Goal: Navigation & Orientation: Find specific page/section

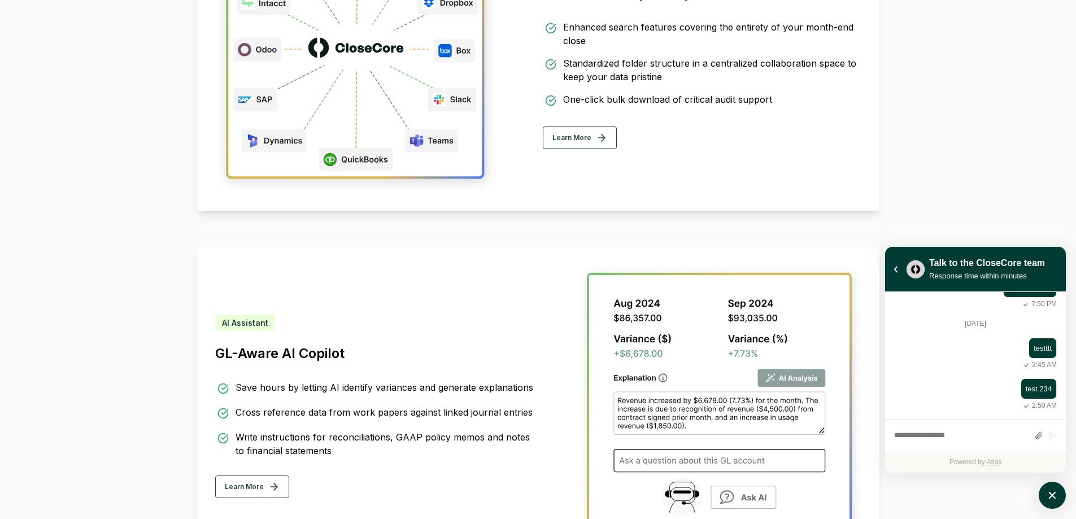
scroll to position [2481, 0]
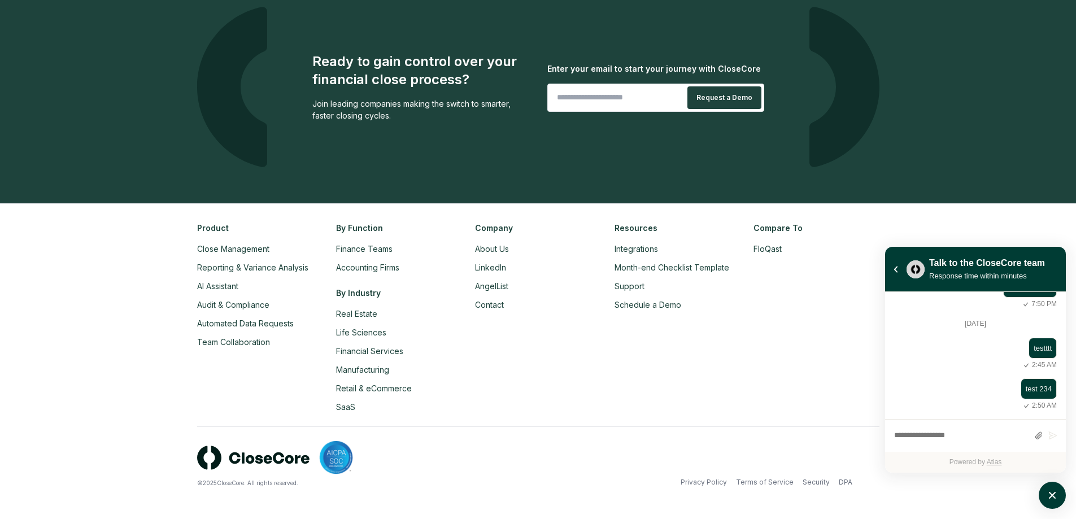
drag, startPoint x: 379, startPoint y: 453, endPoint x: 354, endPoint y: 455, distance: 25.5
click at [297, 458] on div at bounding box center [367, 458] width 341 height 34
drag, startPoint x: 407, startPoint y: 454, endPoint x: 313, endPoint y: 457, distance: 93.8
click at [313, 457] on div at bounding box center [367, 458] width 341 height 34
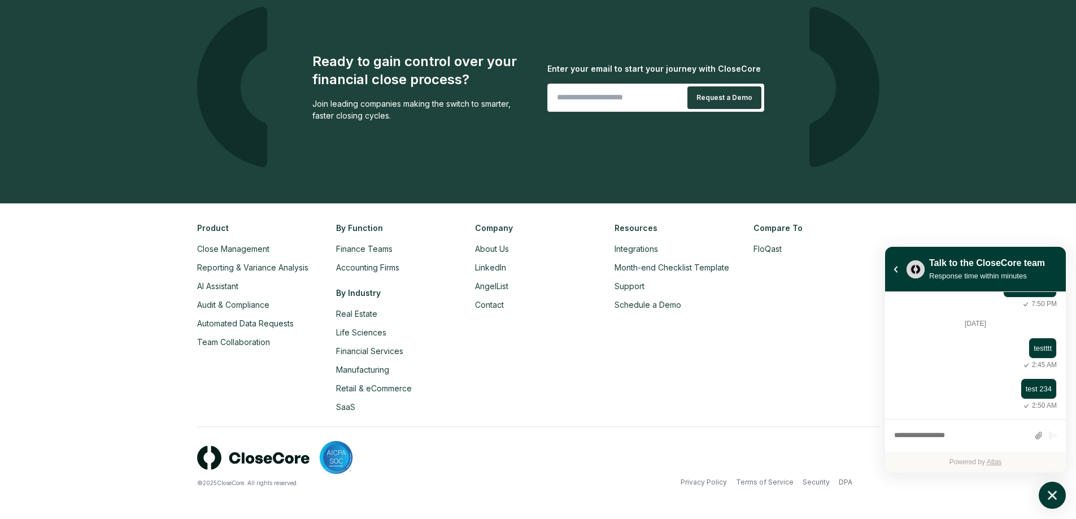
click at [1062, 491] on button "atlas-launcher" at bounding box center [1052, 495] width 27 height 27
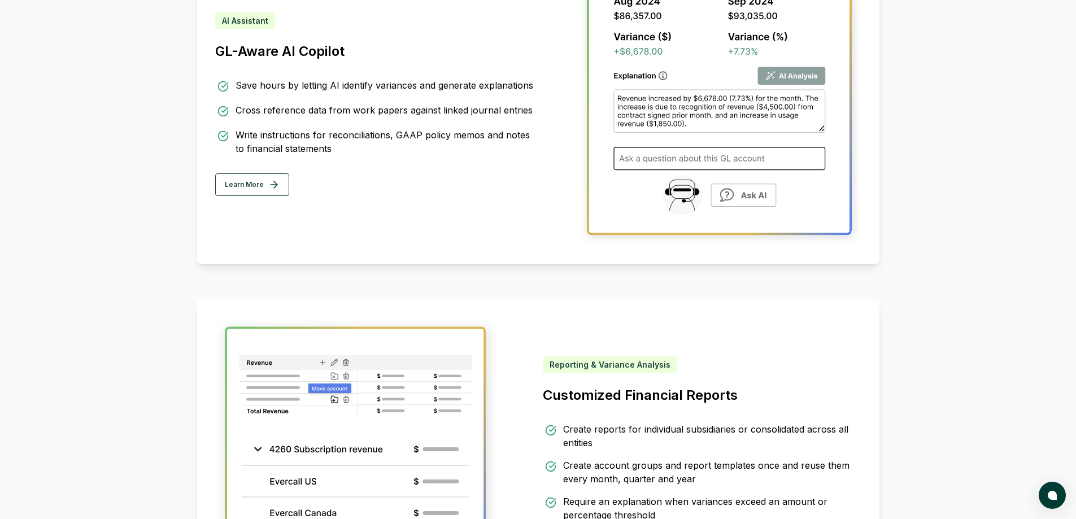
scroll to position [0, 0]
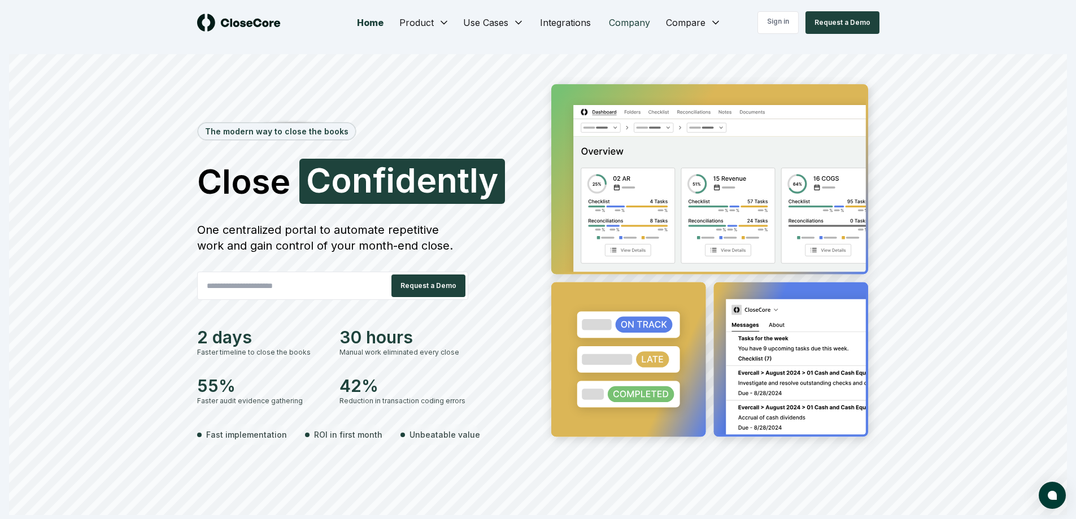
click at [625, 26] on link "Company" at bounding box center [629, 22] width 59 height 23
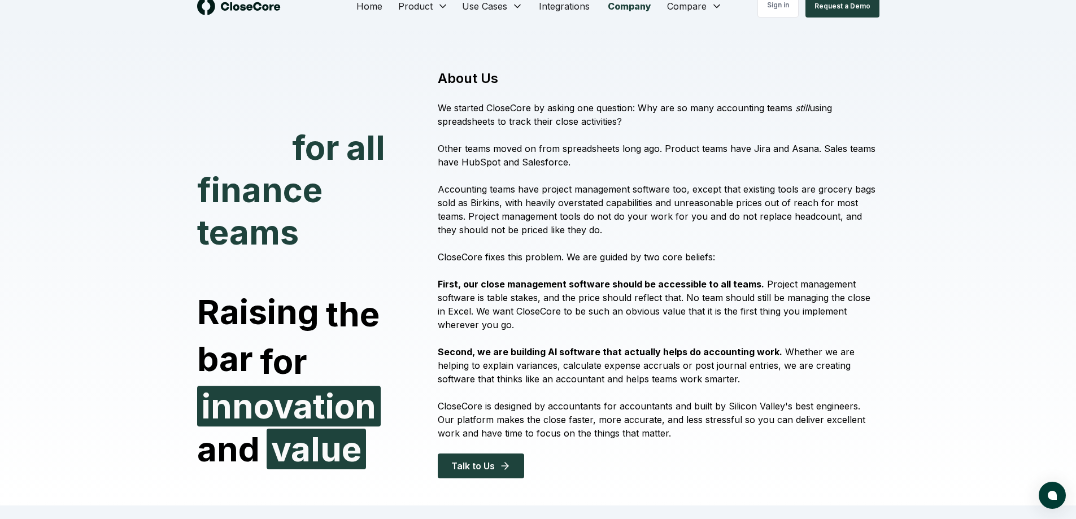
scroll to position [17, 0]
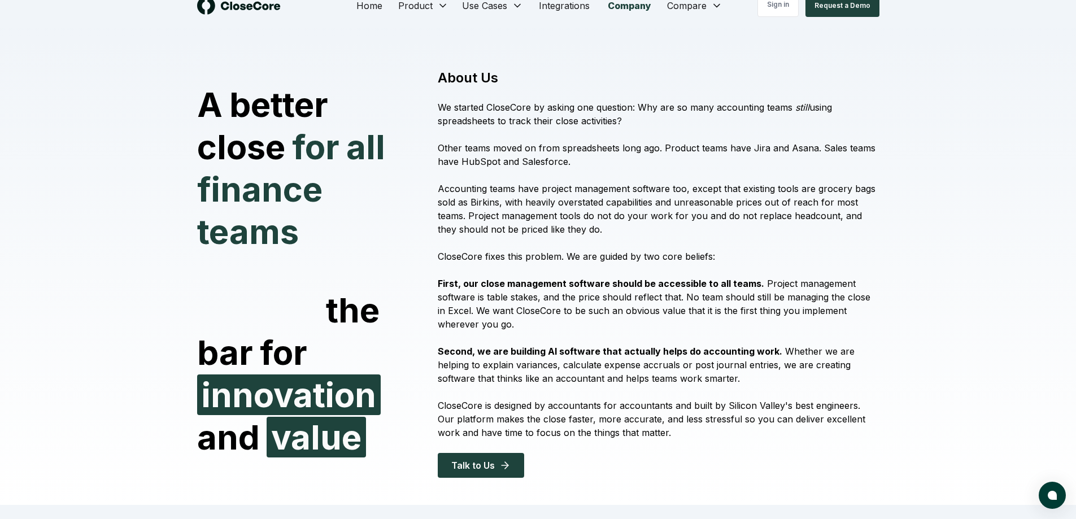
drag, startPoint x: 611, startPoint y: 159, endPoint x: 572, endPoint y: 156, distance: 39.0
click at [572, 156] on p "Other teams moved on from spreadsheets long ago. Product teams have Jira and As…" at bounding box center [658, 154] width 441 height 27
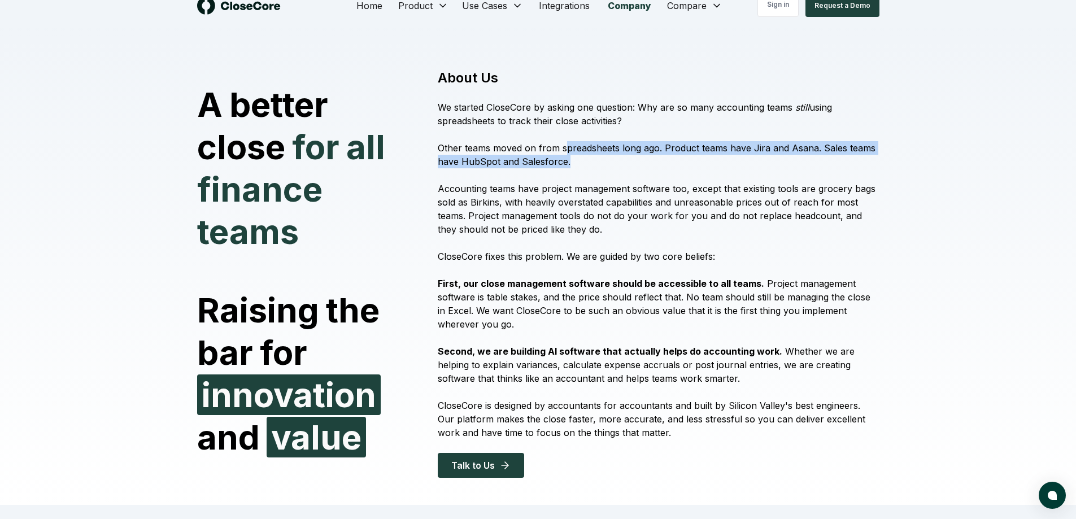
drag, startPoint x: 563, startPoint y: 153, endPoint x: 567, endPoint y: 167, distance: 14.8
click at [567, 167] on p "Other teams moved on from spreadsheets long ago. Product teams have Jira and As…" at bounding box center [658, 154] width 441 height 27
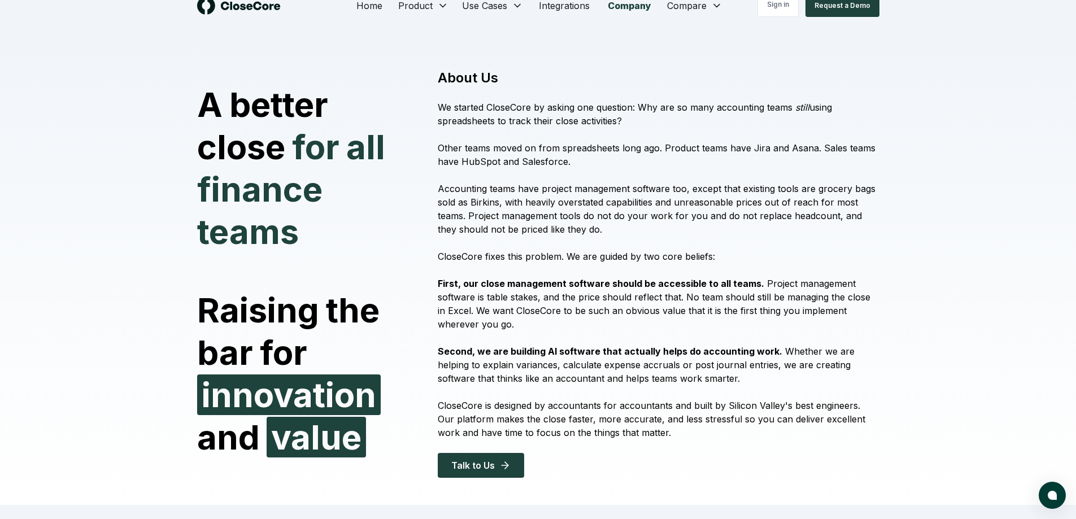
drag, startPoint x: 567, startPoint y: 156, endPoint x: 567, endPoint y: 174, distance: 18.1
click at [567, 174] on div "About Us We started CloseCore by asking one question: Why are so many accountin…" at bounding box center [651, 273] width 455 height 409
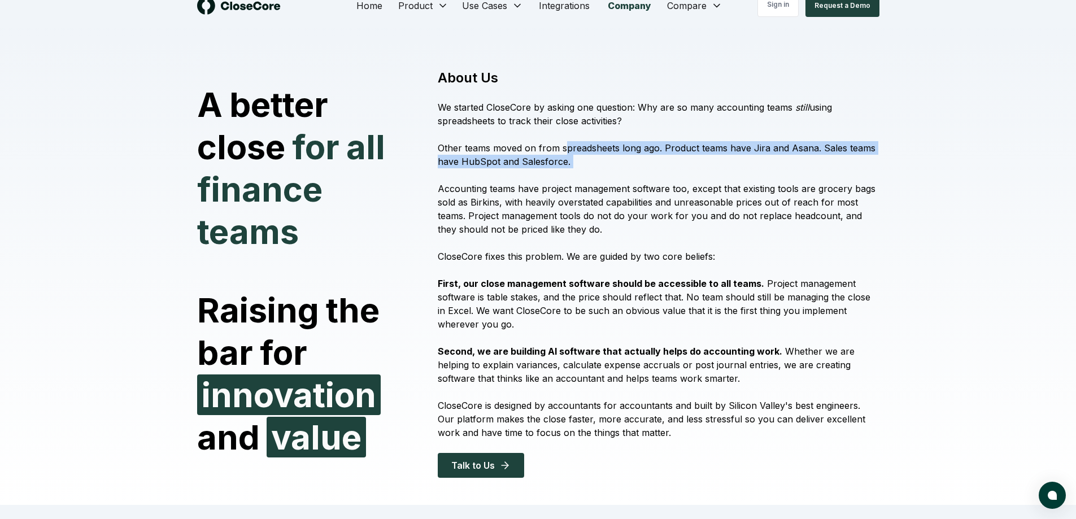
drag, startPoint x: 568, startPoint y: 172, endPoint x: 567, endPoint y: 153, distance: 19.2
click at [567, 153] on div "About Us We started CloseCore by asking one question: Why are so many accountin…" at bounding box center [651, 273] width 455 height 409
click at [567, 153] on p "Other teams moved on from spreadsheets long ago. Product teams have Jira and As…" at bounding box center [658, 154] width 441 height 27
drag, startPoint x: 567, startPoint y: 151, endPoint x: 569, endPoint y: 161, distance: 10.3
click at [569, 161] on p "Other teams moved on from spreadsheets long ago. Product teams have Jira and As…" at bounding box center [658, 154] width 441 height 27
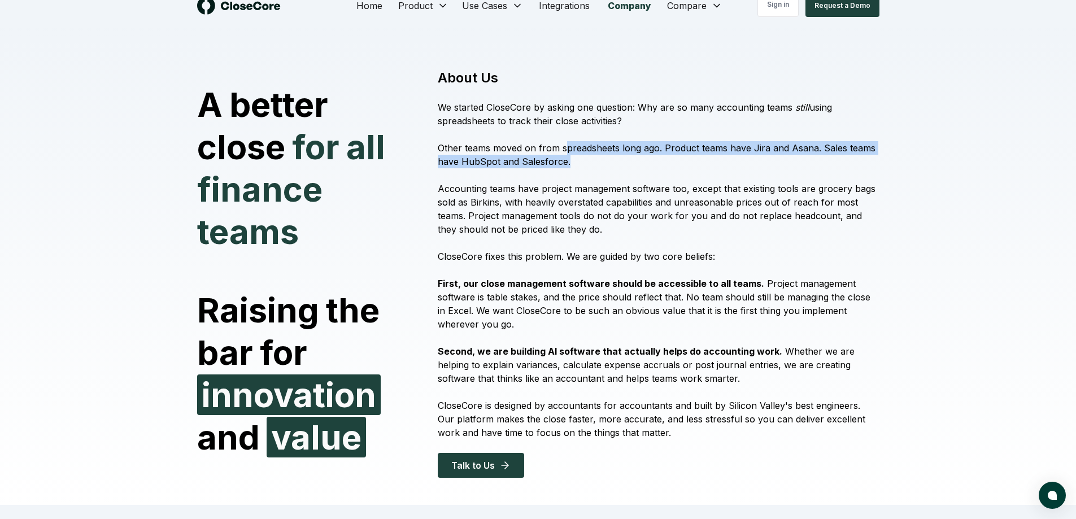
click at [569, 161] on p "Other teams moved on from spreadsheets long ago. Product teams have Jira and As…" at bounding box center [658, 154] width 441 height 27
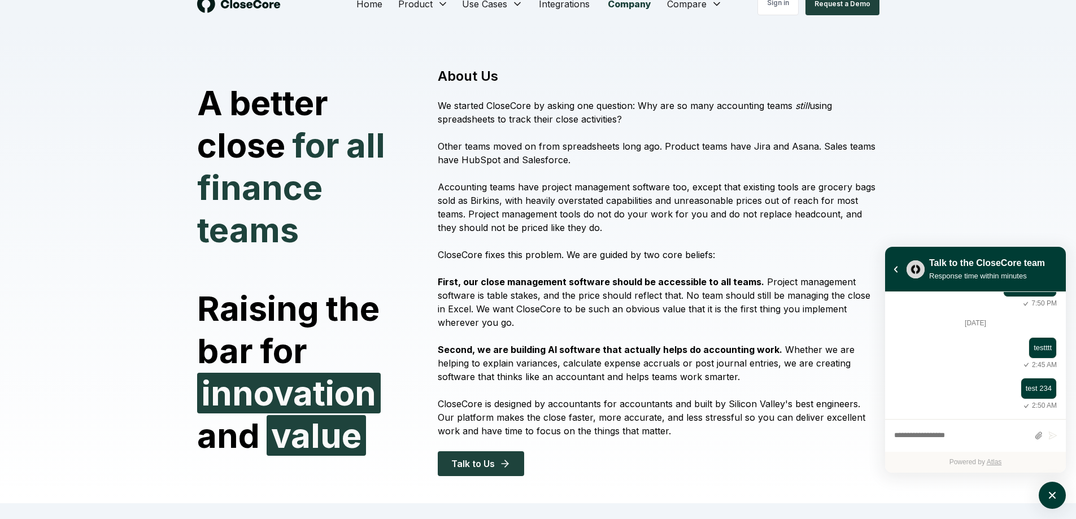
scroll to position [19, 0]
click at [1065, 494] on button "atlas-launcher" at bounding box center [1052, 495] width 27 height 27
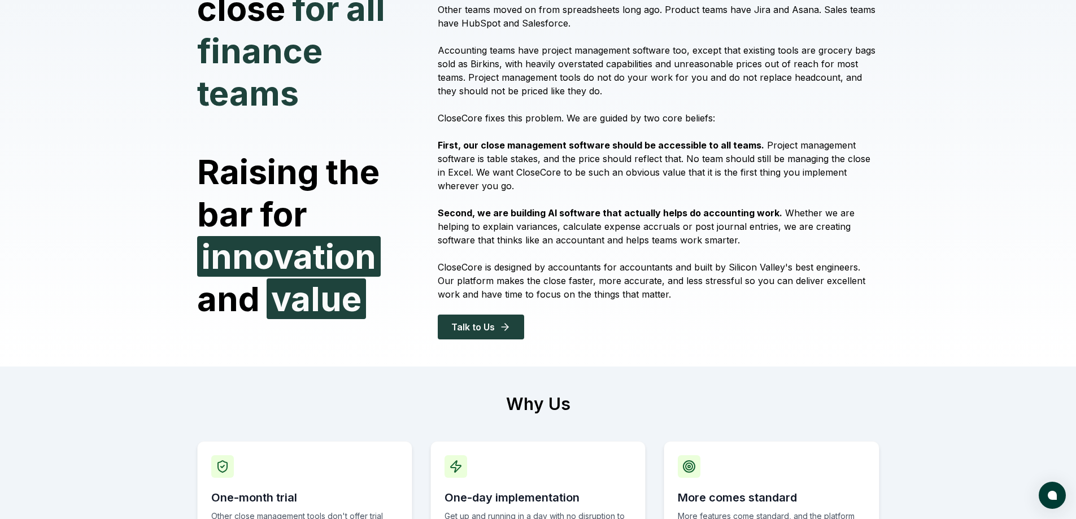
scroll to position [237, 0]
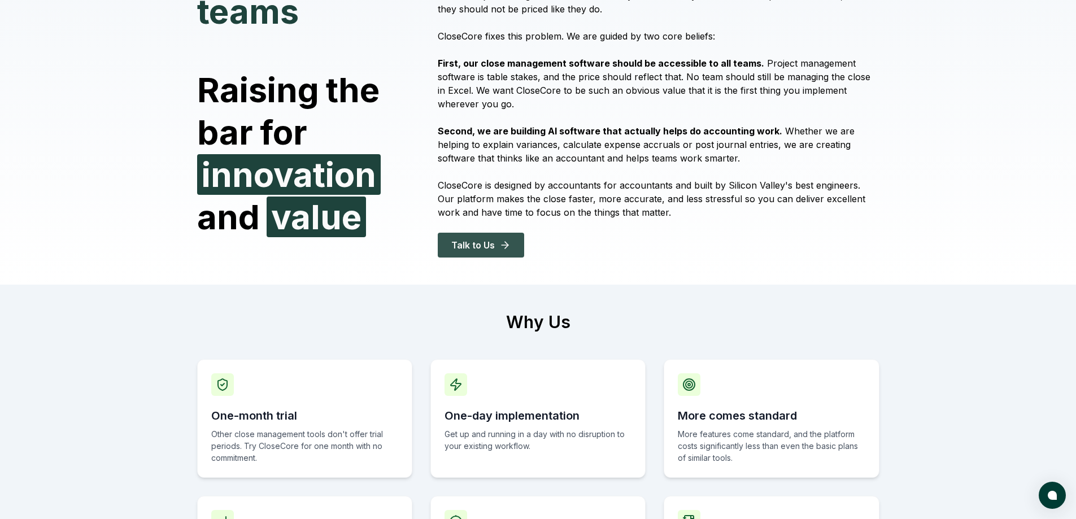
click at [470, 243] on button "Talk to Us" at bounding box center [481, 245] width 86 height 25
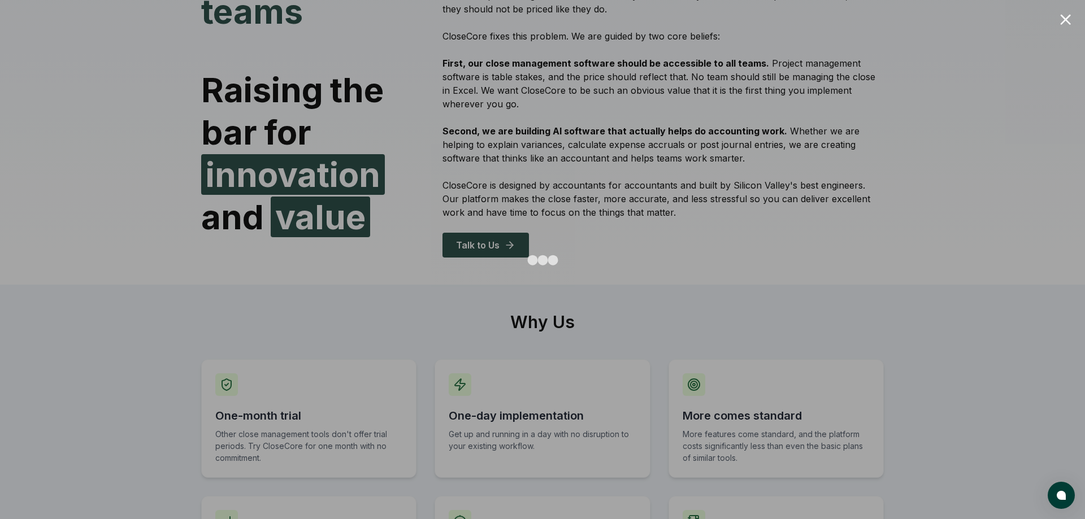
click at [1058, 20] on div at bounding box center [542, 259] width 1085 height 519
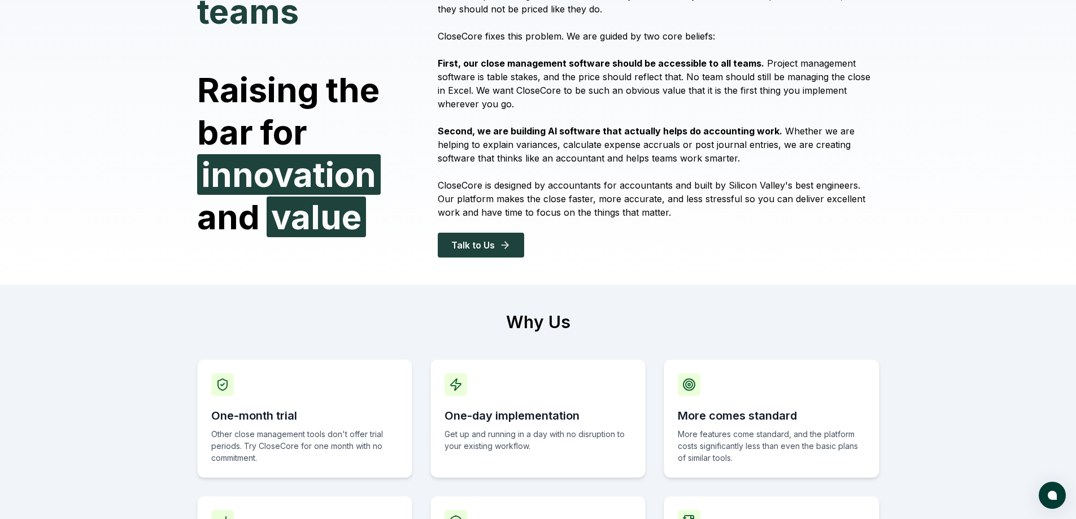
scroll to position [0, 0]
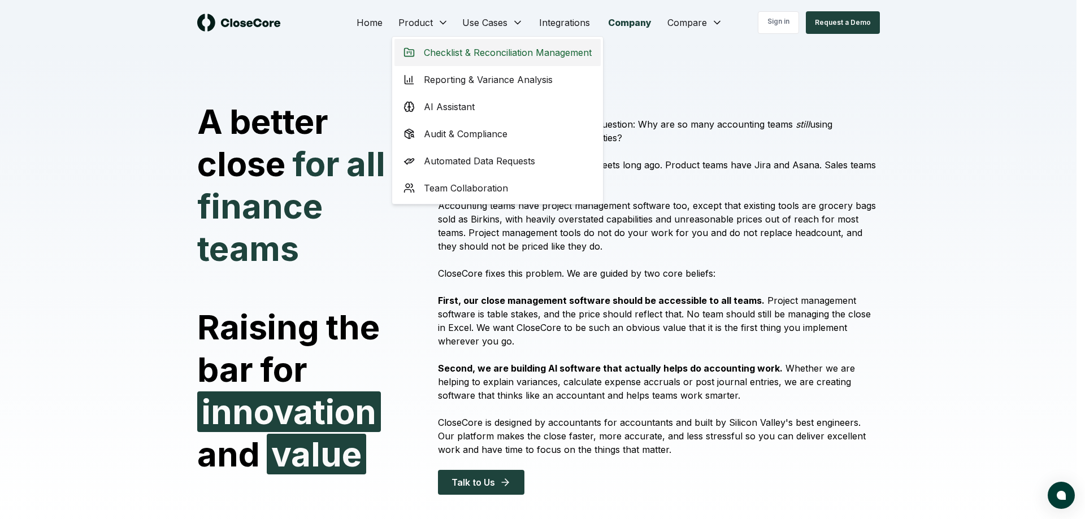
click at [439, 53] on span "Checklist & Reconciliation Management" at bounding box center [508, 53] width 168 height 14
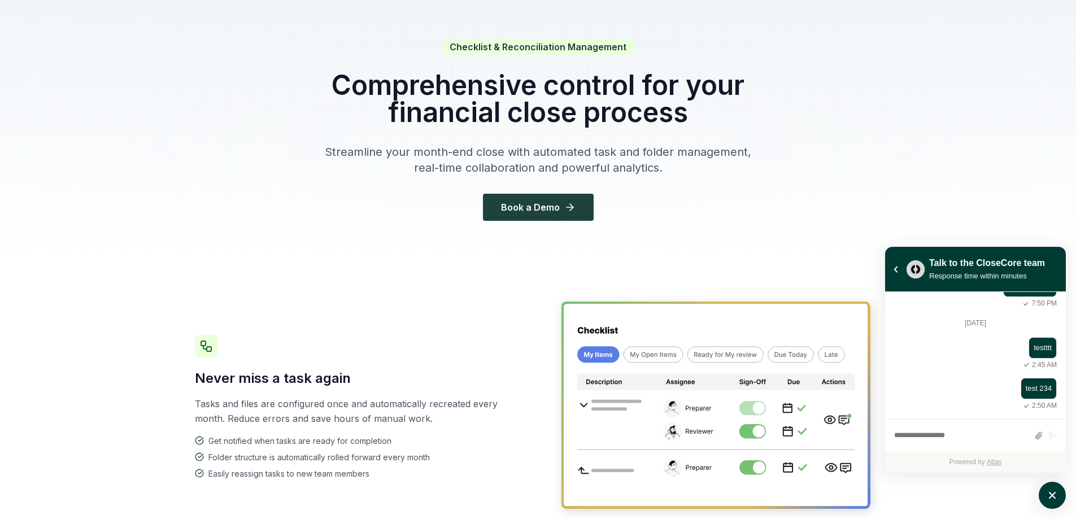
scroll to position [2, 0]
